Goal: Register for event/course

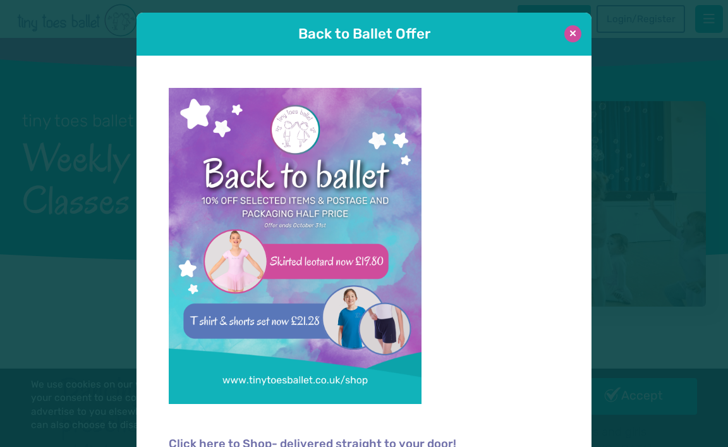
click at [574, 33] on button at bounding box center [572, 33] width 17 height 17
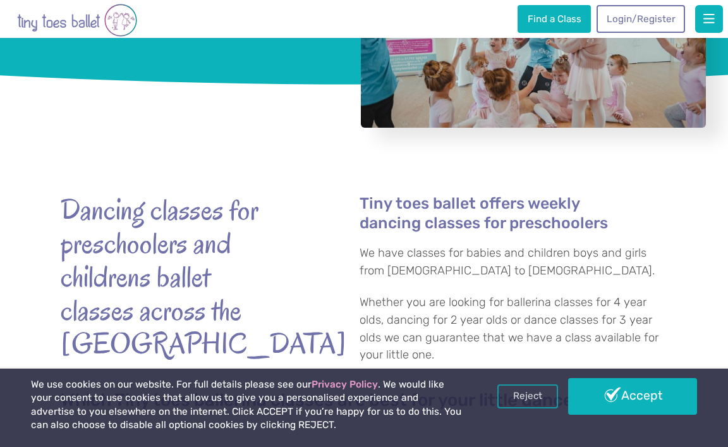
scroll to position [189, 0]
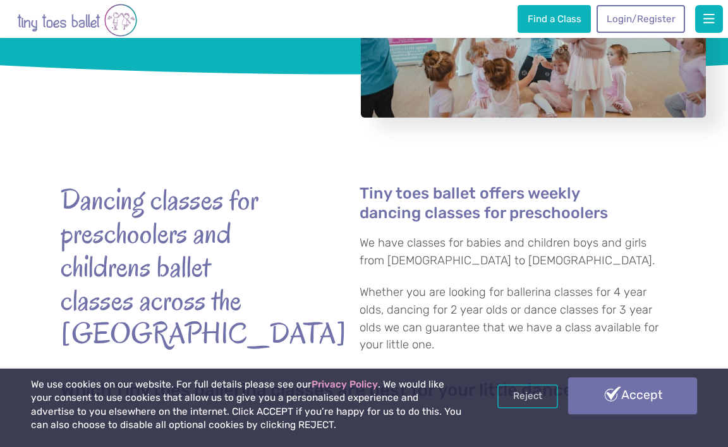
click at [592, 397] on link "Accept" at bounding box center [632, 395] width 129 height 37
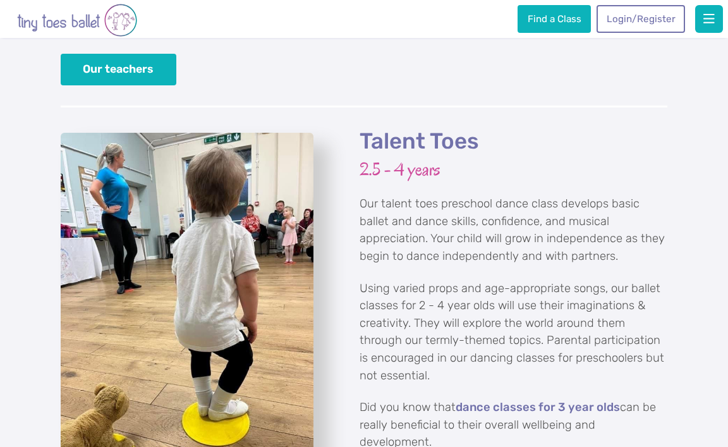
scroll to position [2003, 0]
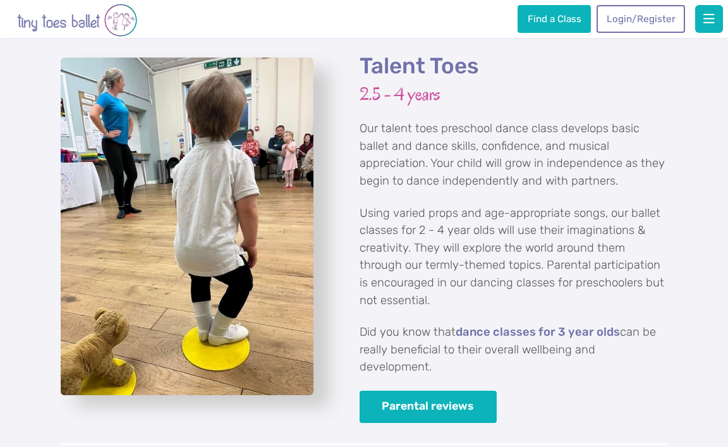
click at [419, 205] on p "Using varied props and age-appropriate songs, our ballet classes for 2 - 4 year…" at bounding box center [514, 257] width 308 height 105
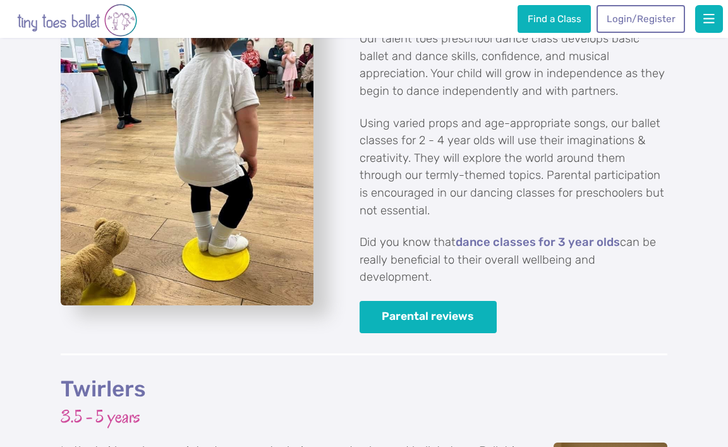
scroll to position [2088, 0]
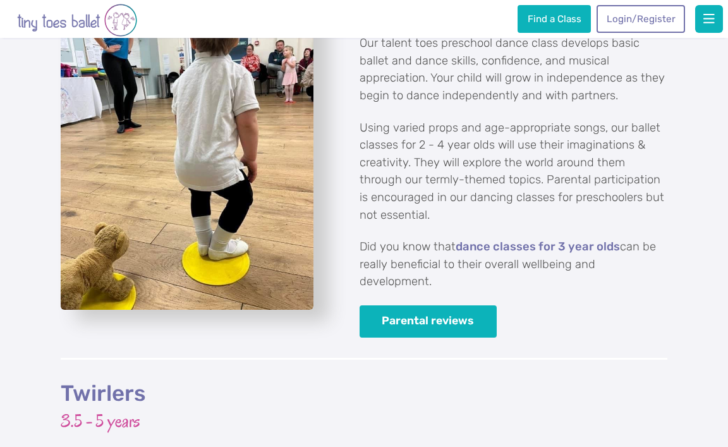
click at [279, 215] on img "View full-size image" at bounding box center [187, 140] width 253 height 337
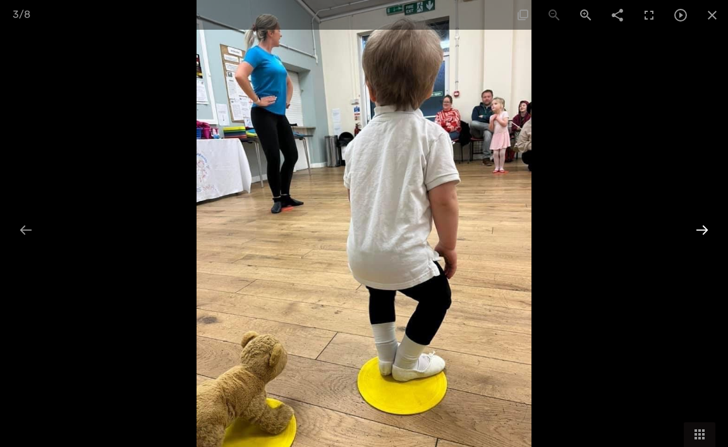
click at [703, 226] on div at bounding box center [702, 229] width 27 height 25
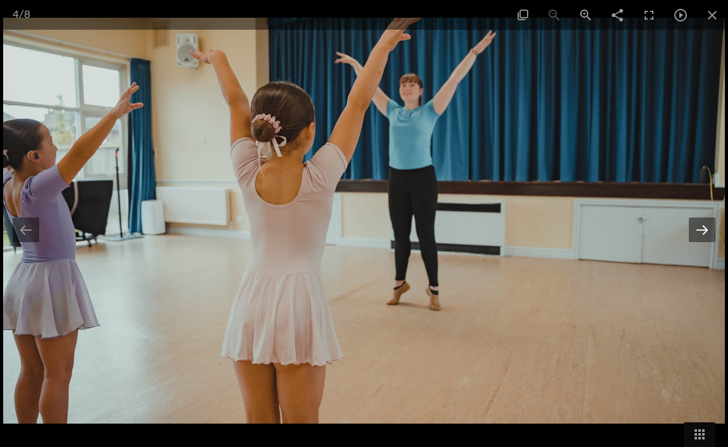
click at [703, 226] on div at bounding box center [702, 229] width 27 height 25
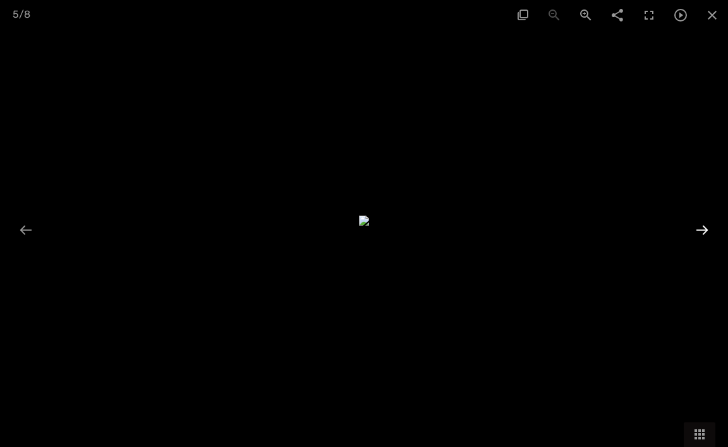
click at [703, 226] on div at bounding box center [702, 229] width 27 height 25
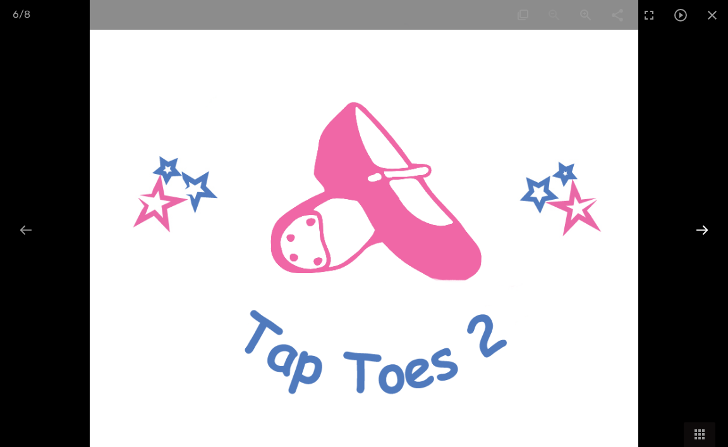
click at [703, 226] on div at bounding box center [702, 229] width 27 height 25
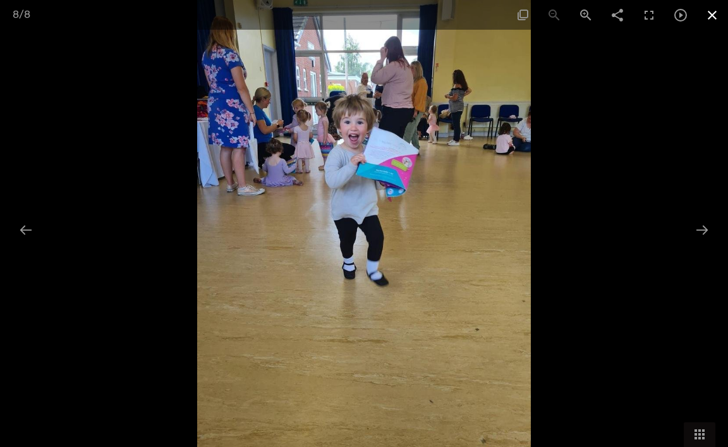
click at [709, 12] on span at bounding box center [712, 15] width 32 height 30
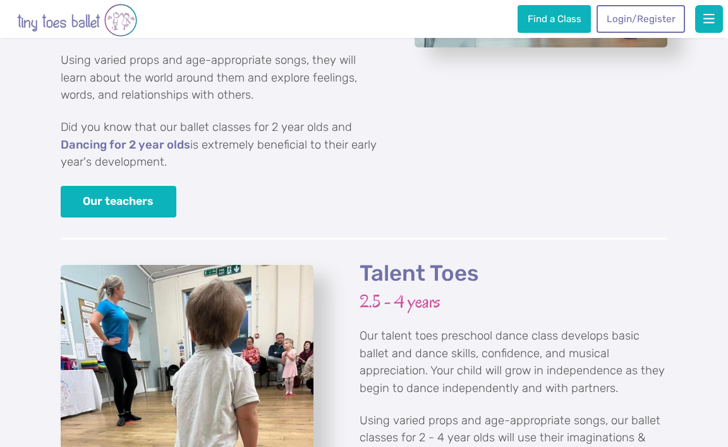
scroll to position [1729, 0]
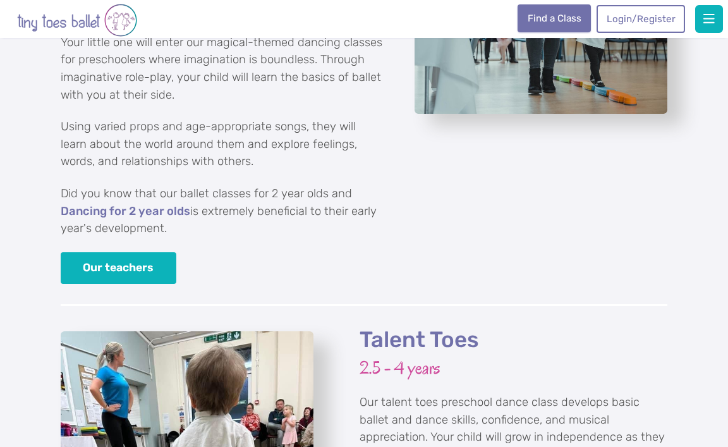
click at [567, 16] on link "Find a Class" at bounding box center [553, 18] width 73 height 28
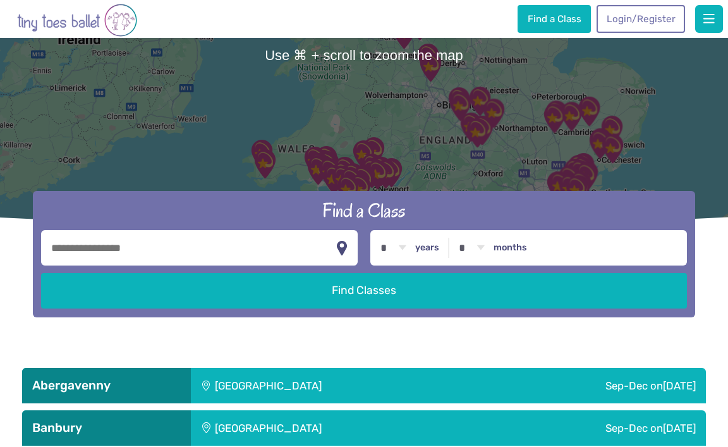
scroll to position [160, 0]
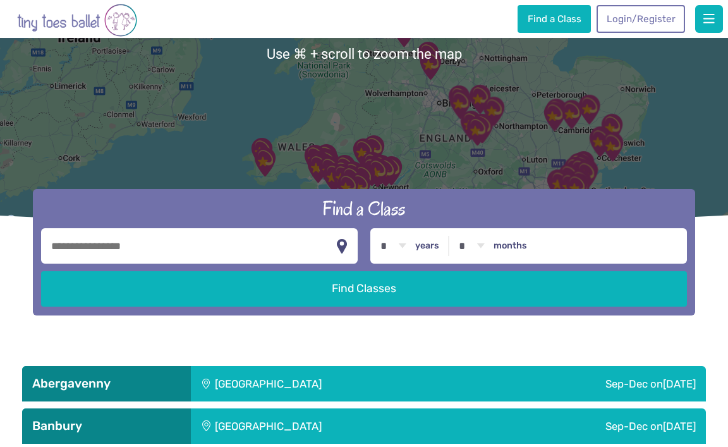
click at [257, 251] on input "text" at bounding box center [199, 245] width 317 height 35
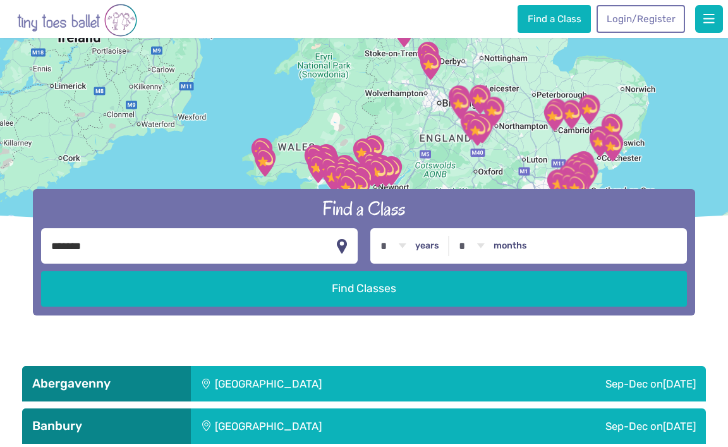
type input "*******"
select select "*"
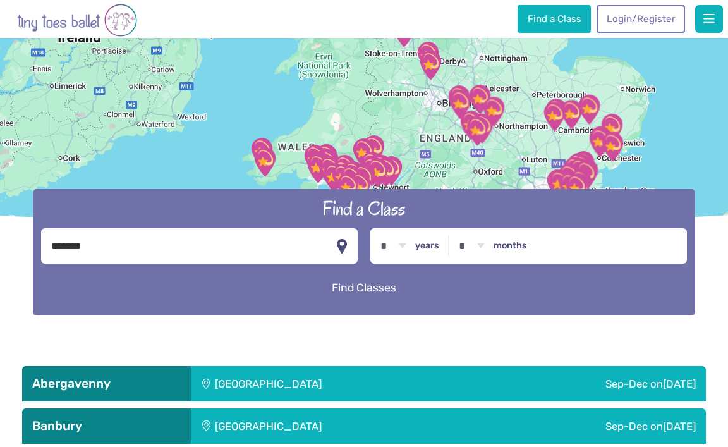
click at [456, 284] on button "Find Classes" at bounding box center [364, 287] width 646 height 35
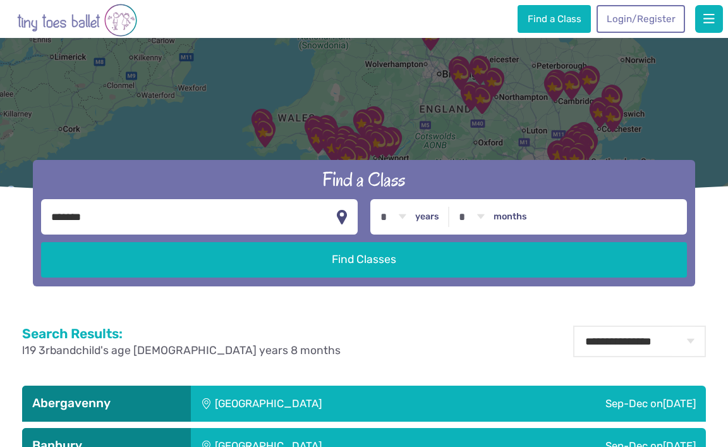
scroll to position [194, 0]
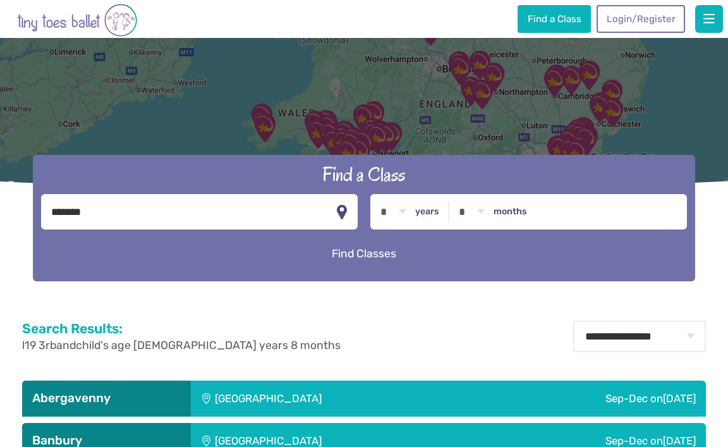
click at [356, 257] on button "Find Classes" at bounding box center [364, 253] width 646 height 35
